Goal: Find specific page/section

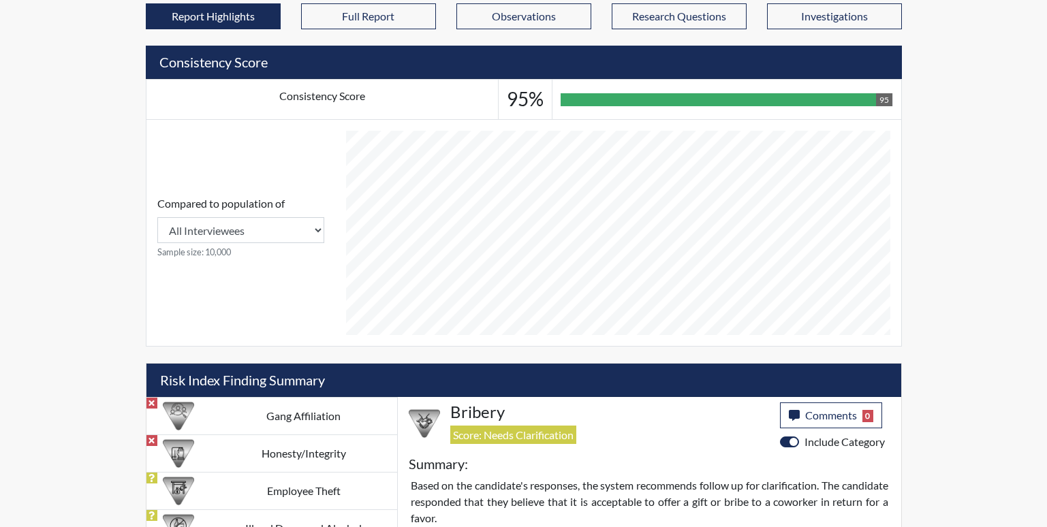
scroll to position [226, 566]
